Goal: Task Accomplishment & Management: Manage account settings

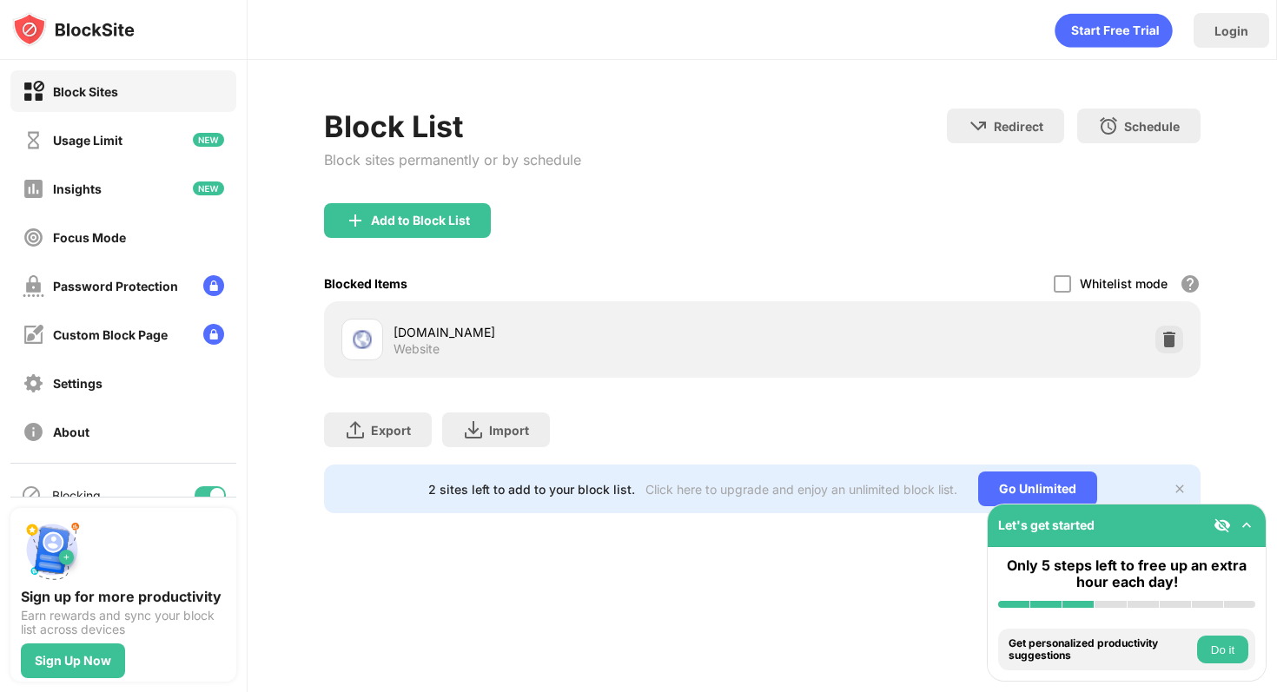
click at [1073, 282] on div "Whitelist mode Block all websites except for those in your whitelist. Whitelist…" at bounding box center [1127, 284] width 147 height 36
click at [1065, 281] on div at bounding box center [1062, 283] width 17 height 17
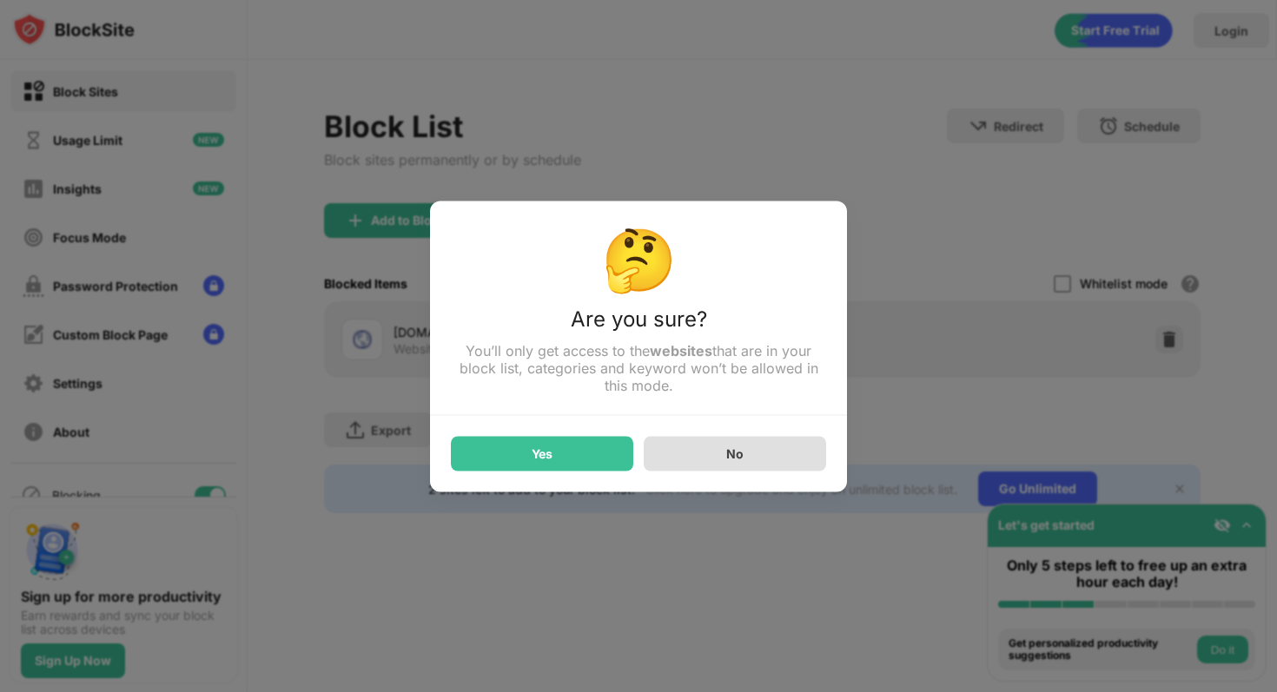
click at [723, 462] on div "No" at bounding box center [735, 453] width 182 height 35
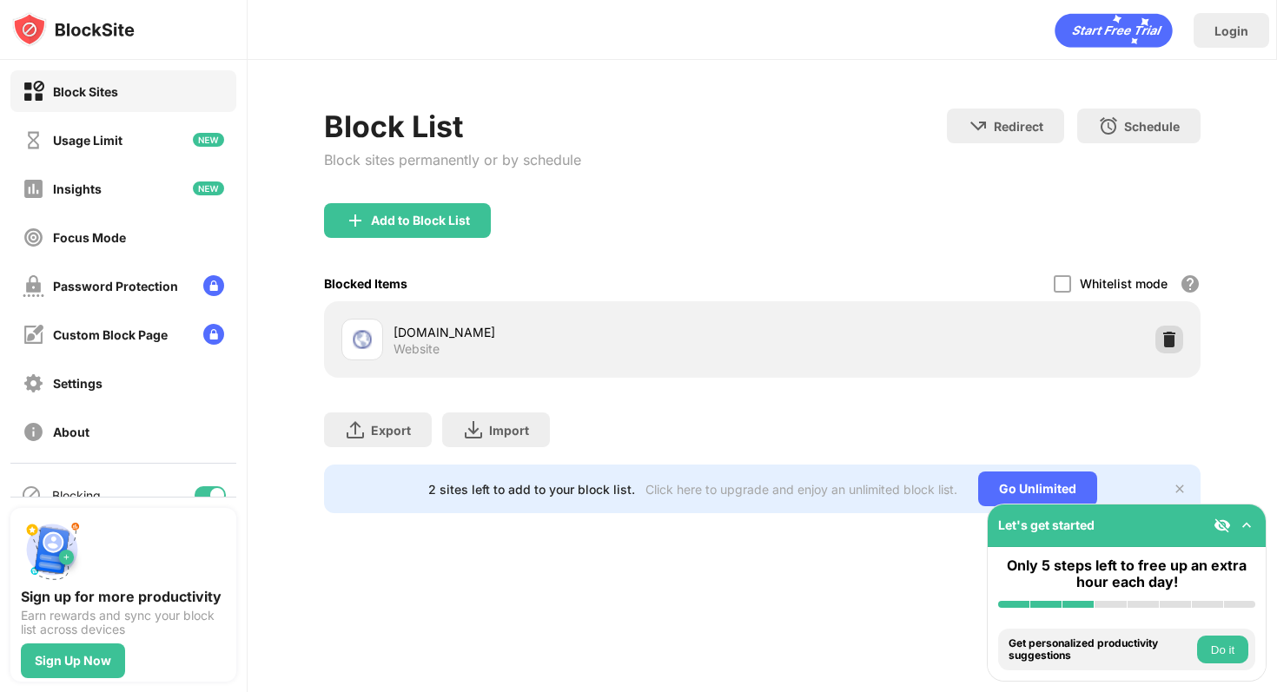
click at [1179, 346] on div at bounding box center [1170, 340] width 28 height 28
